Goal: Book appointment/travel/reservation

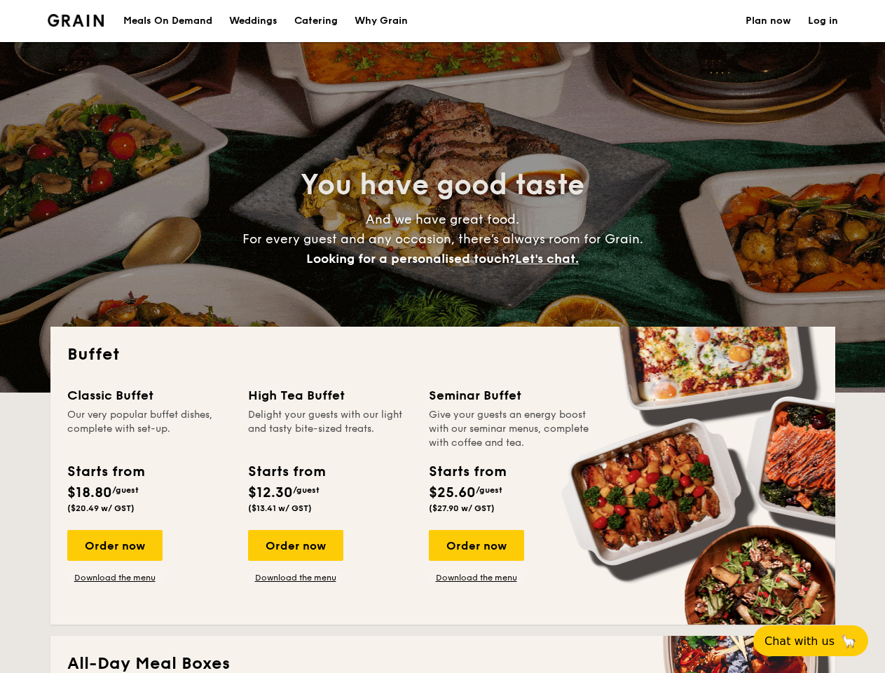
select select
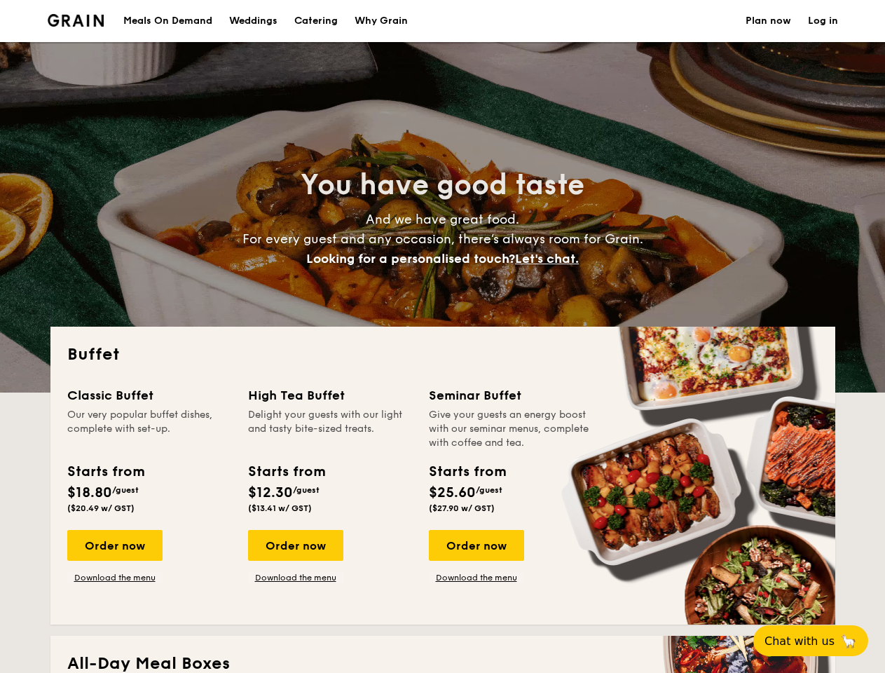
click at [442, 336] on div "Buffet Classic Buffet Our very popular buffet dishes, complete with set-up. Sta…" at bounding box center [442, 476] width 785 height 298
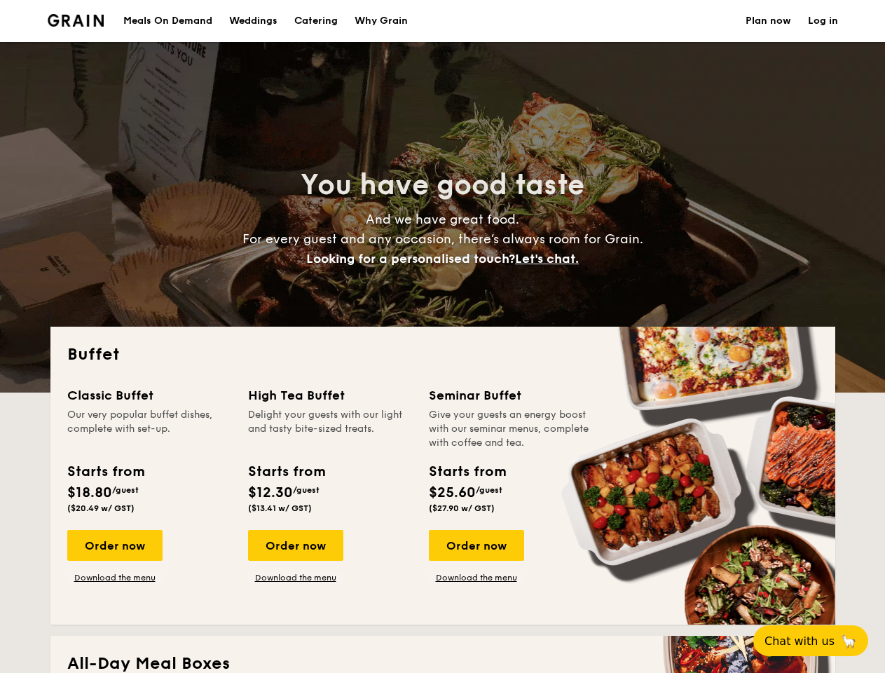
click at [823, 21] on link "Log in" at bounding box center [823, 21] width 30 height 42
click at [551, 259] on span "Let's chat." at bounding box center [547, 258] width 64 height 15
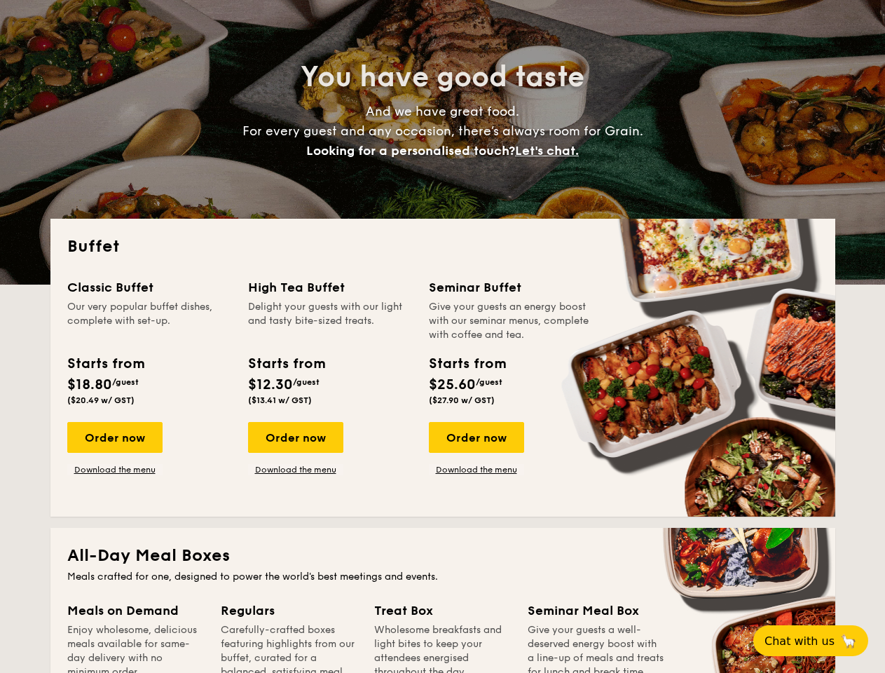
click at [114, 545] on h2 "All-Day Meal Boxes" at bounding box center [442, 555] width 751 height 22
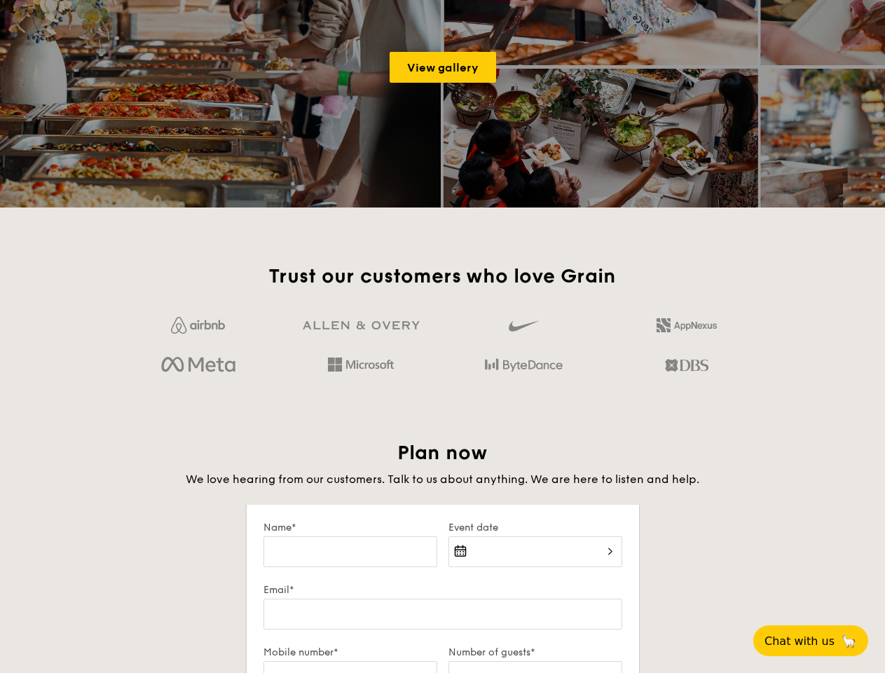
click at [818, 640] on span "Chat with us" at bounding box center [799, 640] width 70 height 13
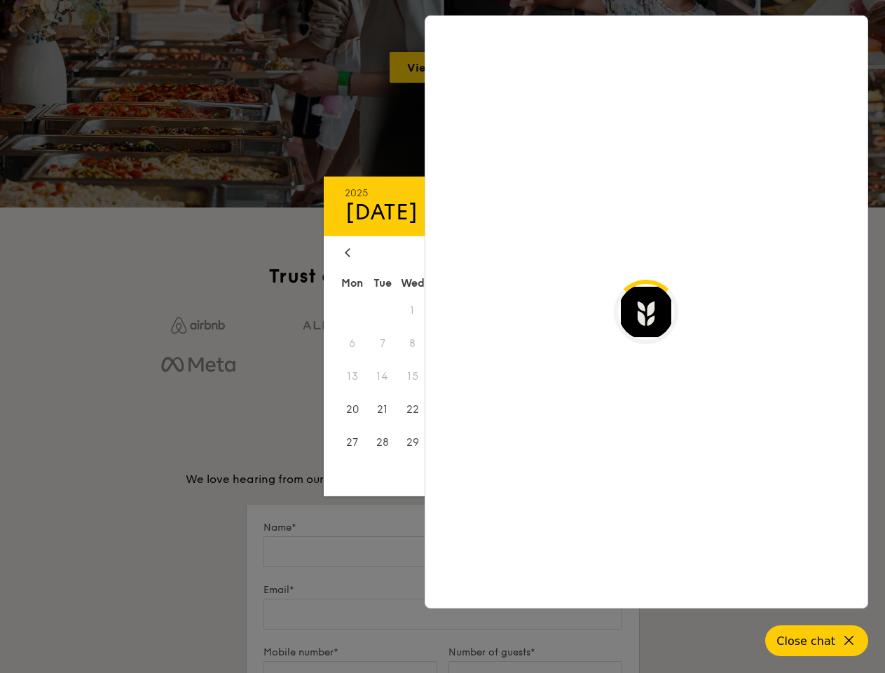
scroll to position [2405, 0]
